Goal: Information Seeking & Learning: Learn about a topic

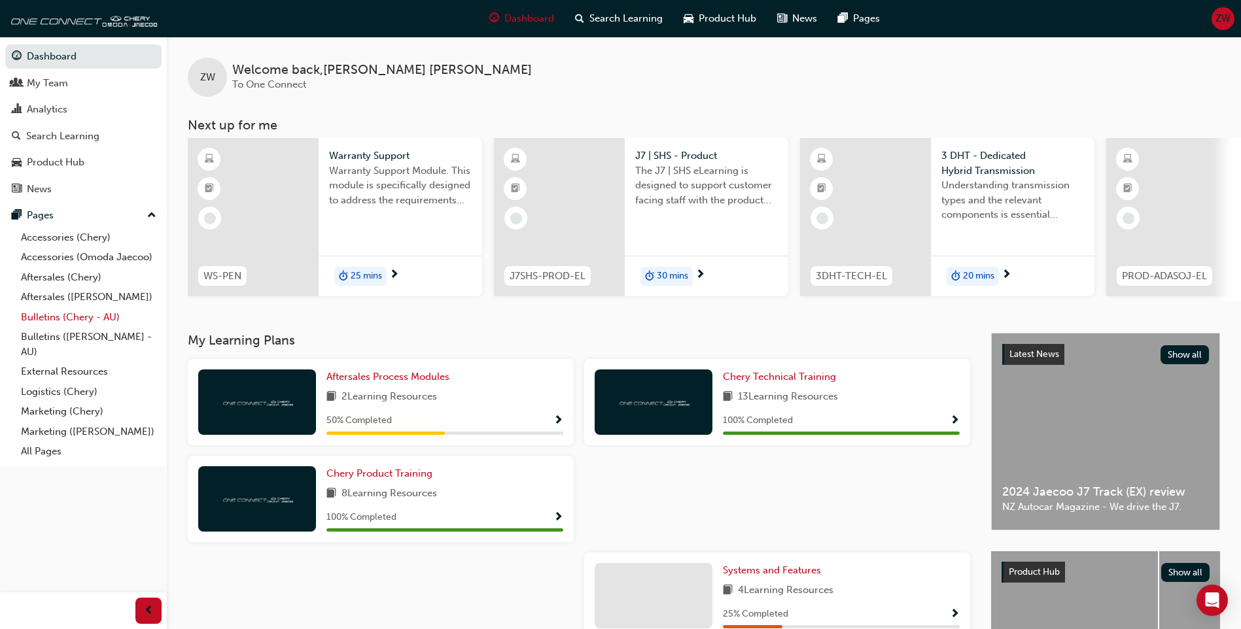
click at [80, 319] on link "Bulletins (Chery - AU)" at bounding box center [89, 317] width 146 height 20
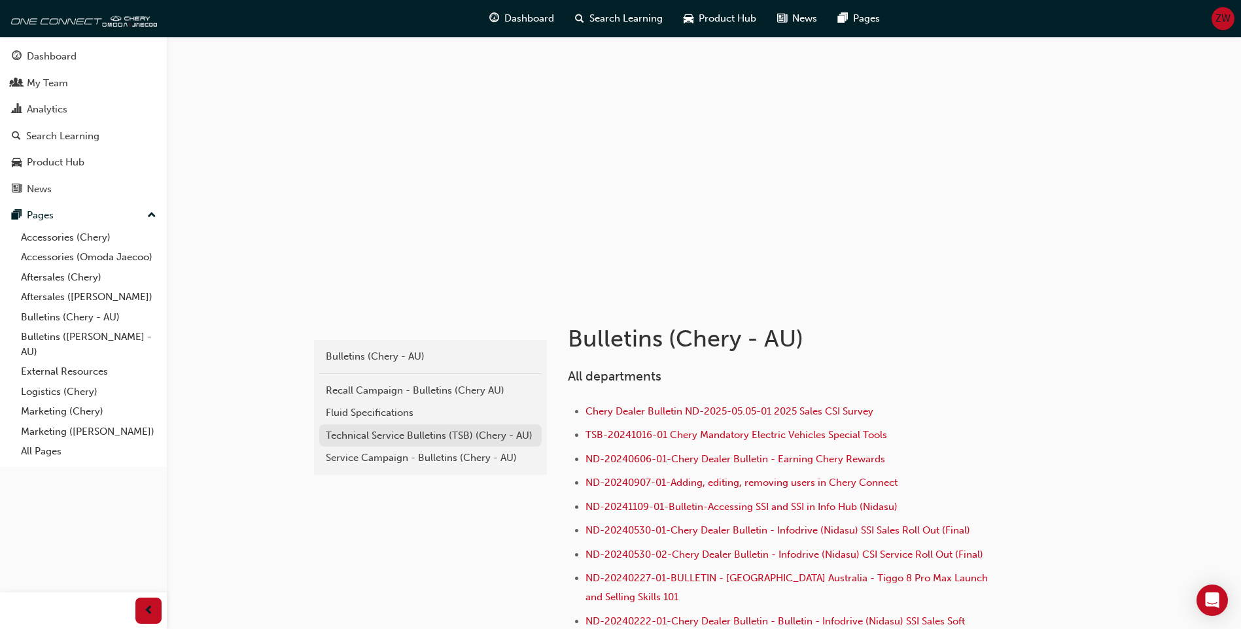
click at [406, 439] on div "Technical Service Bulletins (TSB) (Chery - AU)" at bounding box center [430, 435] width 209 height 15
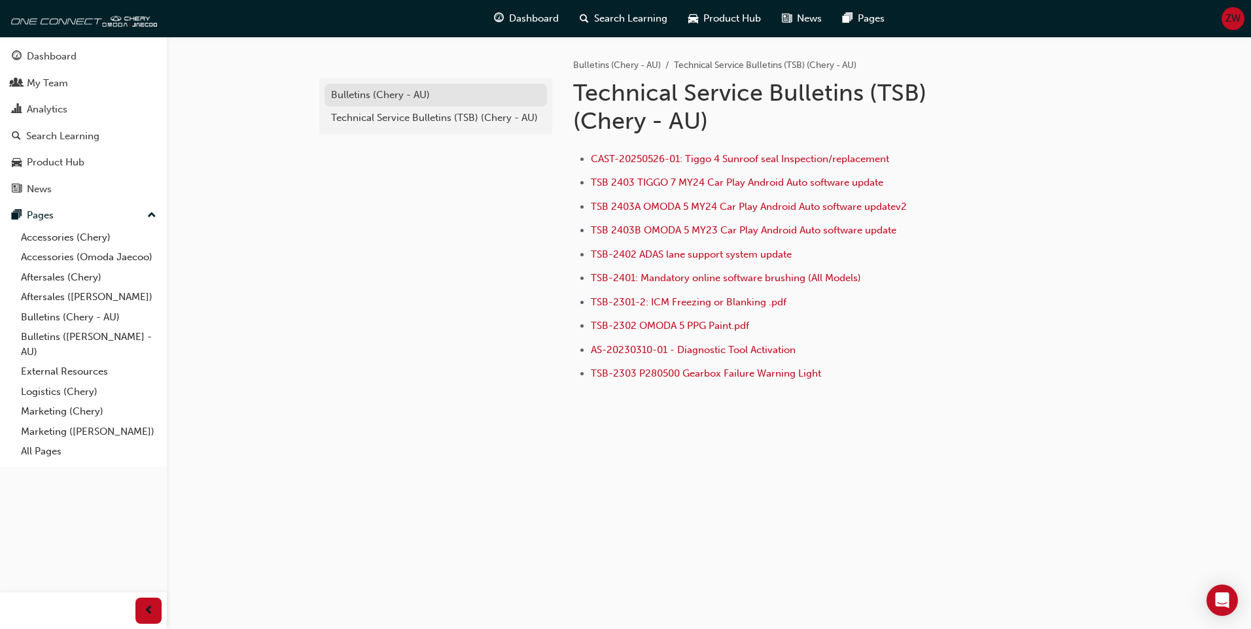
click at [374, 103] on link "Bulletins (Chery - AU)" at bounding box center [435, 95] width 222 height 23
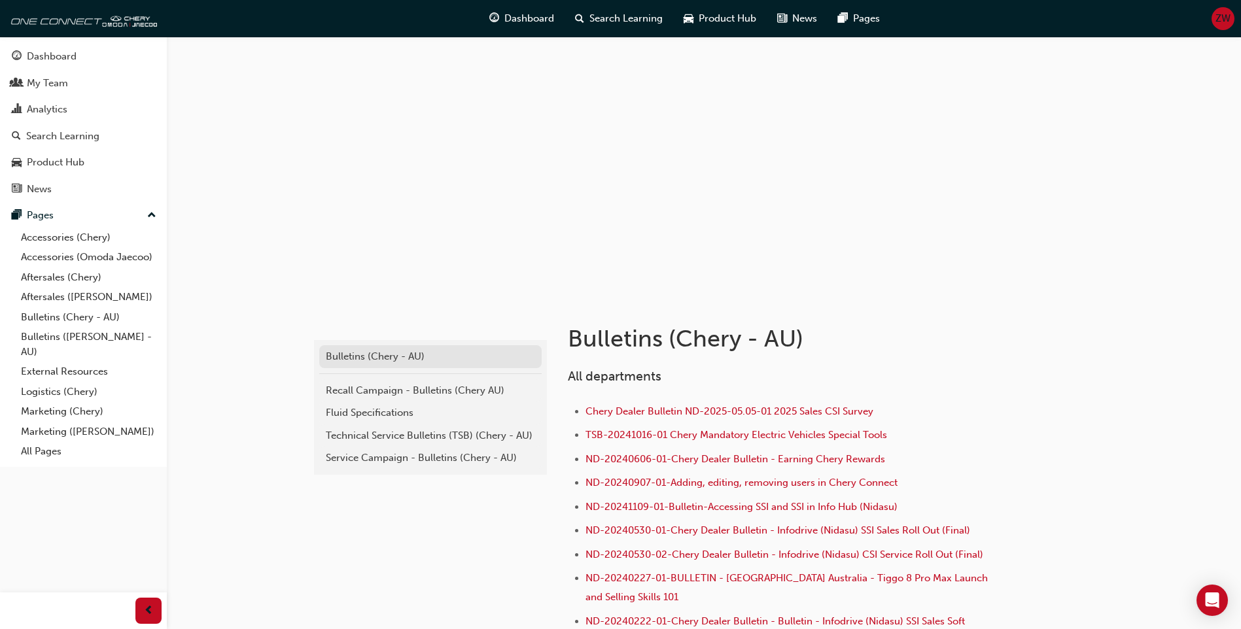
click at [425, 356] on div "Bulletins (Chery - AU)" at bounding box center [430, 356] width 209 height 15
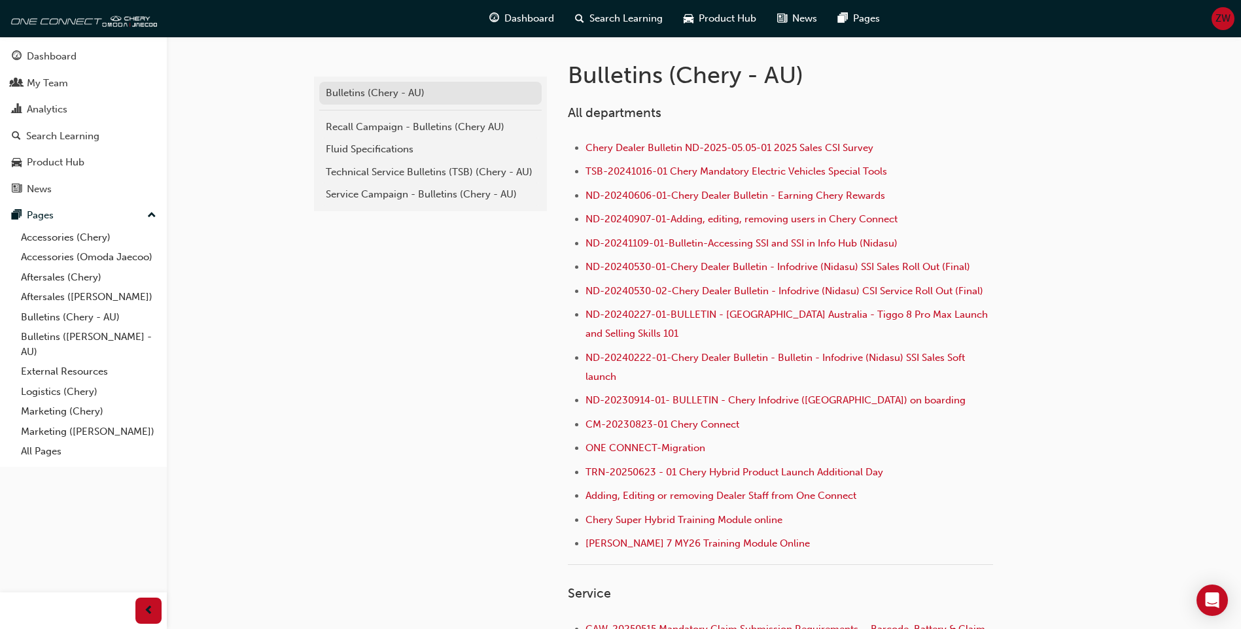
scroll to position [131, 0]
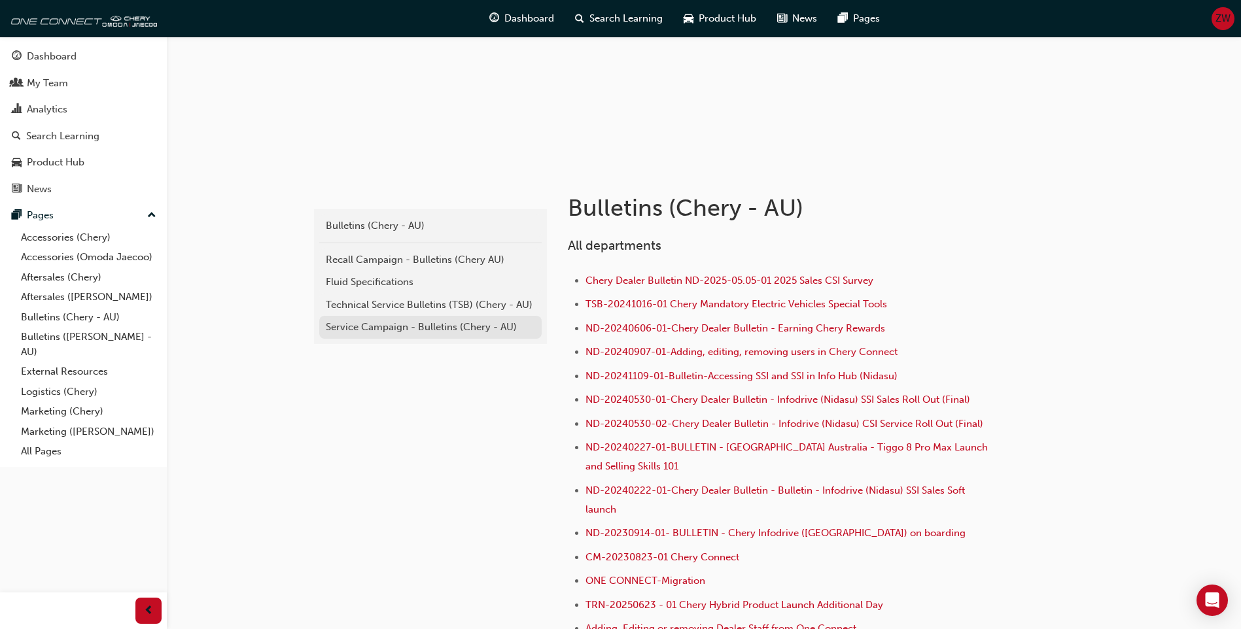
click at [445, 325] on div "Service Campaign - Bulletins (Chery - AU)" at bounding box center [430, 327] width 209 height 15
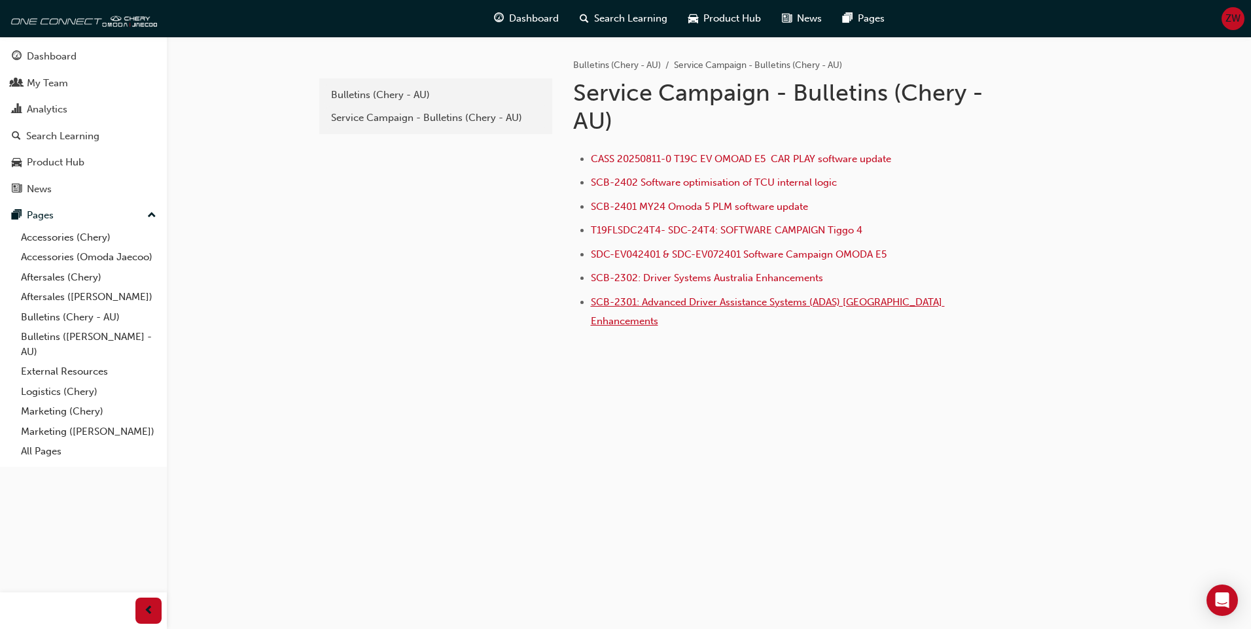
click at [828, 303] on span "SCB-2301: Advanced Driver Assistance Systems (ADAS) [GEOGRAPHIC_DATA] Enhanceme…" at bounding box center [768, 311] width 354 height 31
click at [807, 234] on span "T19FLSDC24T4- SDC-24T4: SOFTWARE CAMPAIGN Tiggo 4" at bounding box center [726, 230] width 271 height 12
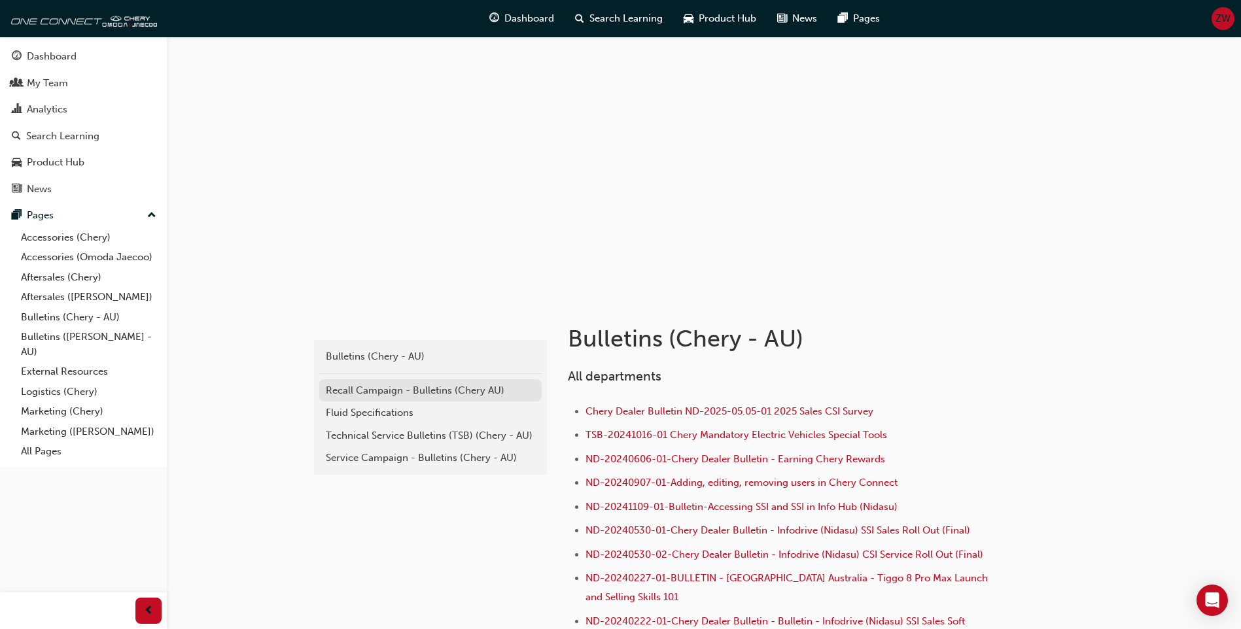
click at [445, 394] on div "Recall Campaign - Bulletins (Chery AU)" at bounding box center [430, 390] width 209 height 15
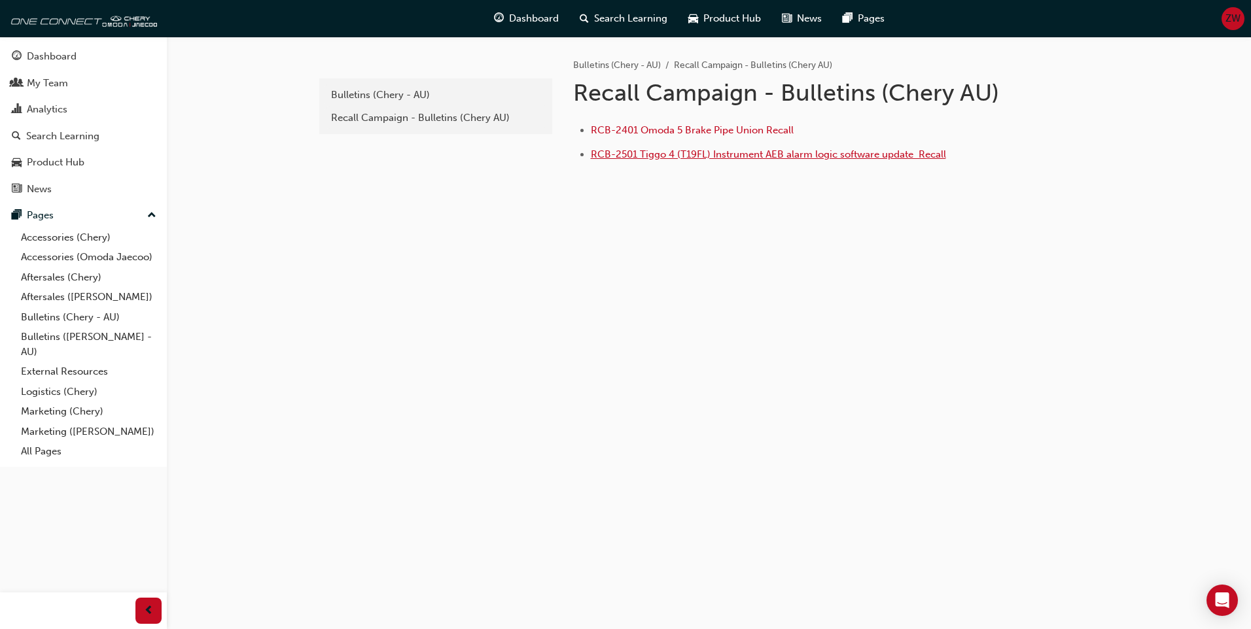
click at [809, 150] on span "RCB-2501 Tiggo 4 (T19FL) Instrument AEB alarm logic software update ﻿ Recall" at bounding box center [768, 154] width 355 height 12
click at [404, 97] on div "Bulletins (Chery - AU)" at bounding box center [435, 95] width 209 height 15
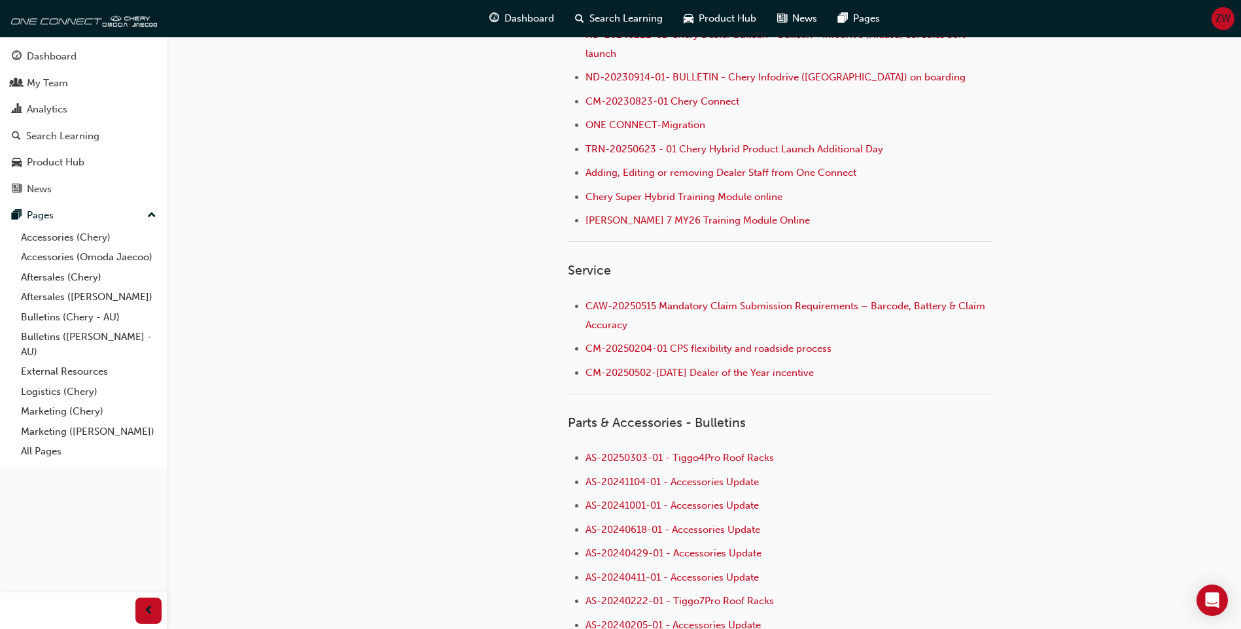
scroll to position [260, 0]
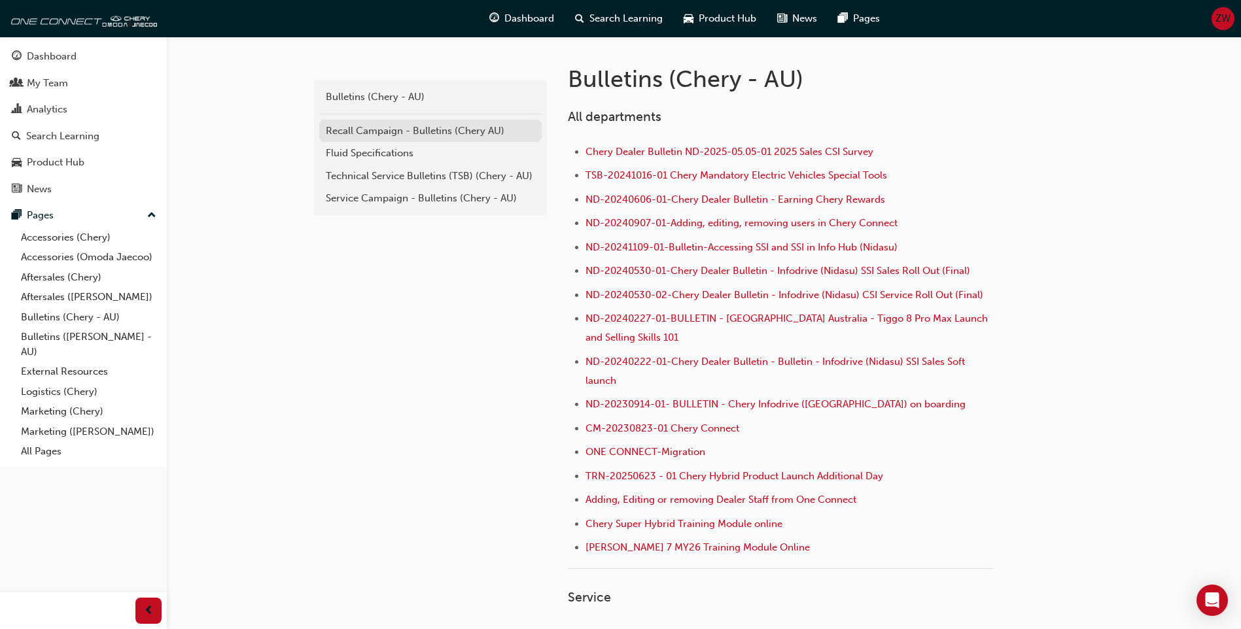
click at [447, 138] on link "Recall Campaign - Bulletins (Chery AU)" at bounding box center [430, 131] width 222 height 23
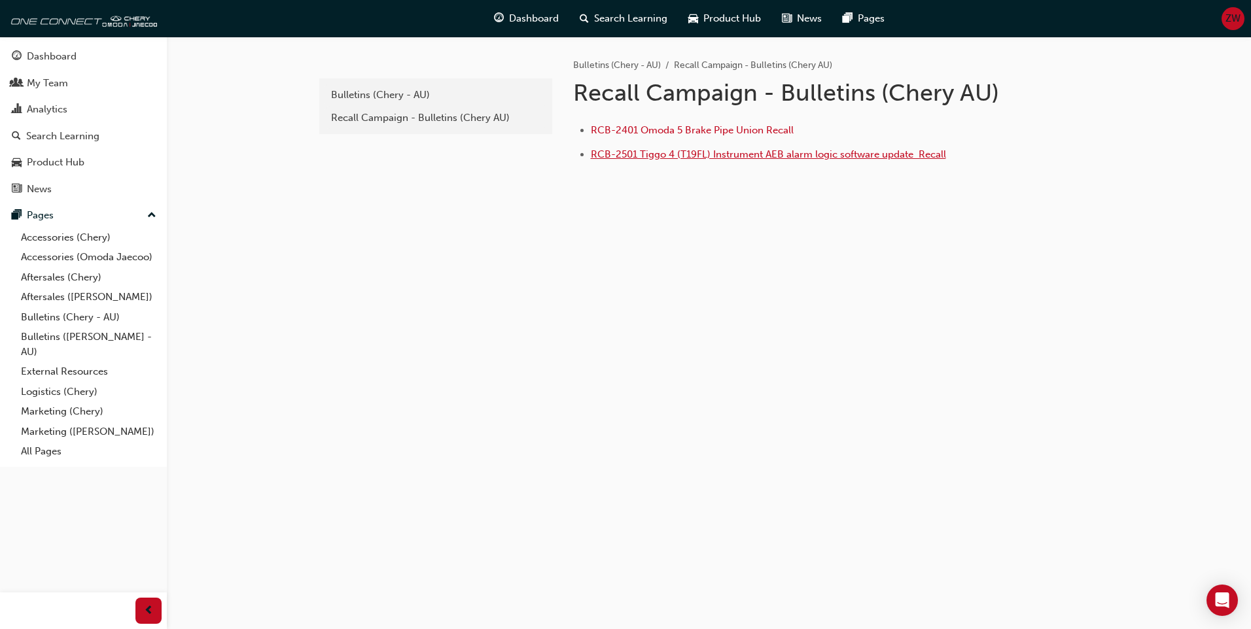
click at [623, 156] on span "RCB-2501 Tiggo 4 (T19FL) Instrument AEB alarm logic software update ﻿ Recall" at bounding box center [768, 154] width 355 height 12
